Goal: Task Accomplishment & Management: Use online tool/utility

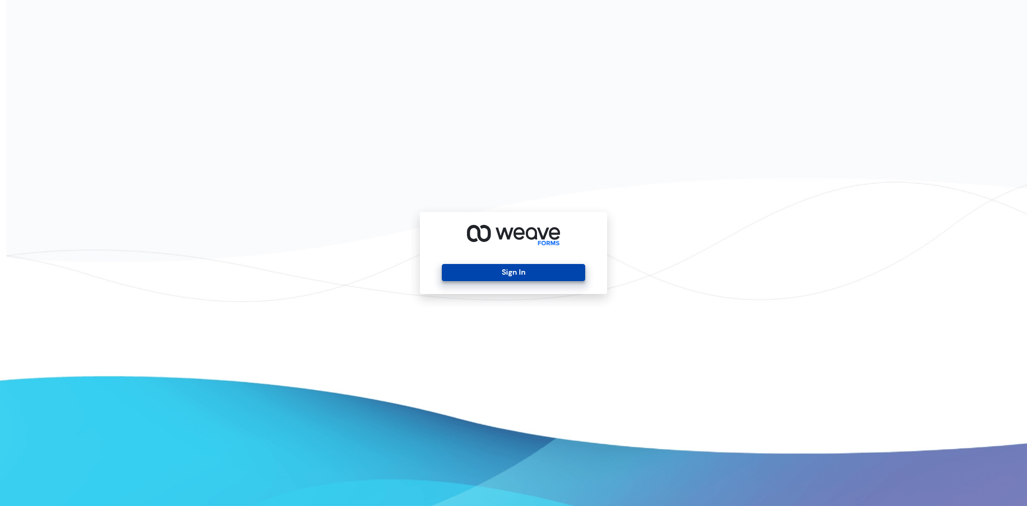
click at [500, 272] on button "Sign In" at bounding box center [513, 272] width 143 height 17
click at [494, 278] on button "Sign In" at bounding box center [513, 272] width 143 height 17
